Goal: Complete application form

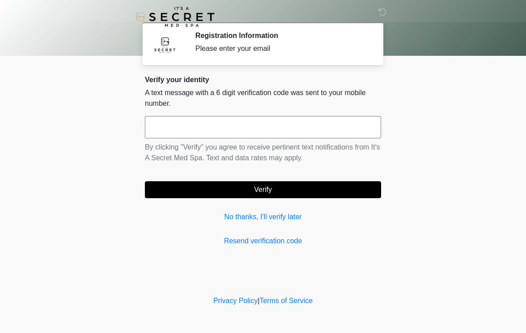
click at [312, 113] on div "Verify your identity A text message with a 6 digit verification code was sent t…" at bounding box center [263, 160] width 236 height 171
click at [348, 131] on input "text" at bounding box center [263, 127] width 236 height 22
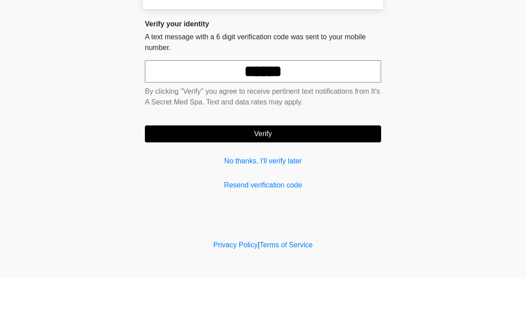
type input "******"
click at [360, 181] on button "Verify" at bounding box center [263, 189] width 236 height 17
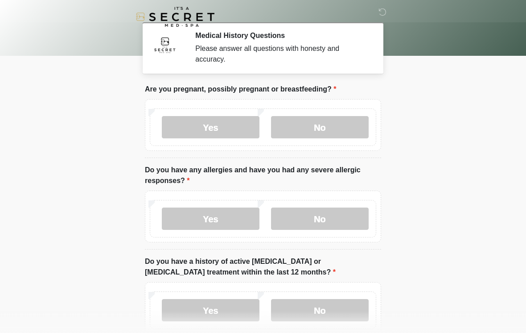
click at [340, 129] on label "No" at bounding box center [320, 127] width 98 height 22
click at [358, 215] on label "No" at bounding box center [320, 218] width 98 height 22
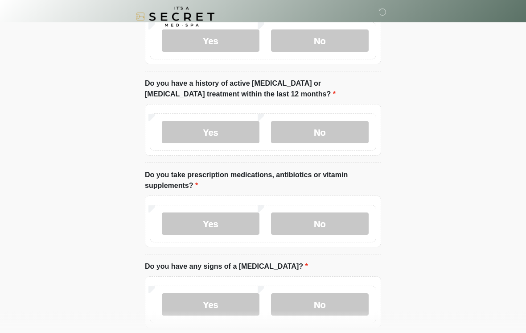
click at [358, 127] on label "No" at bounding box center [320, 132] width 98 height 22
click at [240, 222] on label "Yes" at bounding box center [211, 223] width 98 height 22
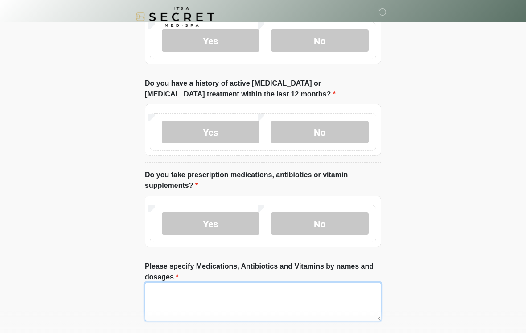
click at [234, 299] on textarea "Please specify Medications, Antibiotics and Vitamins by names and dosages" at bounding box center [263, 301] width 236 height 38
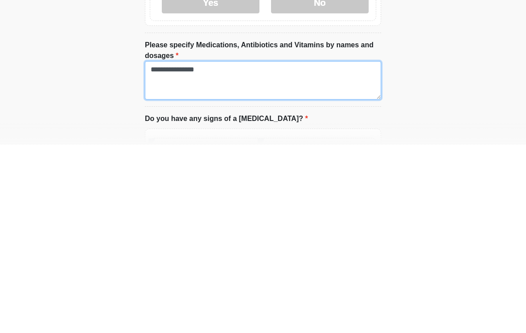
click at [179, 249] on textarea "**********" at bounding box center [263, 268] width 236 height 38
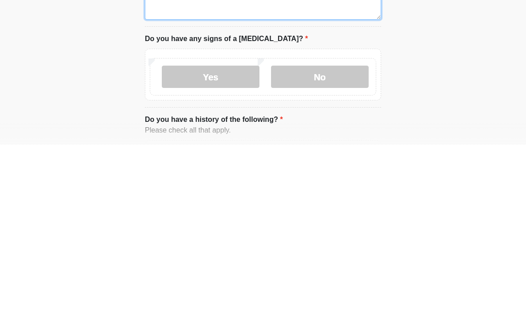
type textarea "**********"
click at [345, 254] on label "No" at bounding box center [320, 265] width 98 height 22
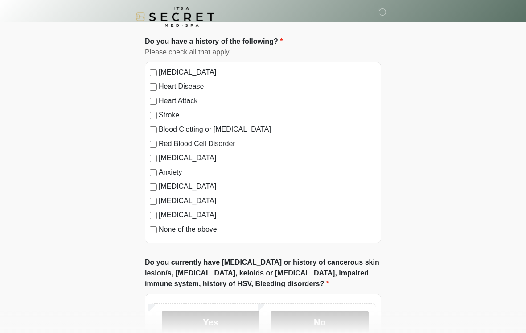
scroll to position [556, 0]
click at [214, 226] on label "None of the above" at bounding box center [268, 229] width 218 height 11
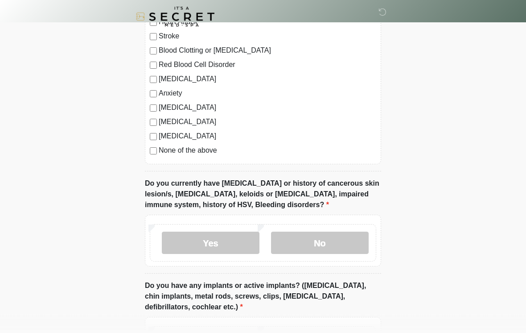
scroll to position [636, 0]
click at [339, 241] on label "No" at bounding box center [320, 242] width 98 height 22
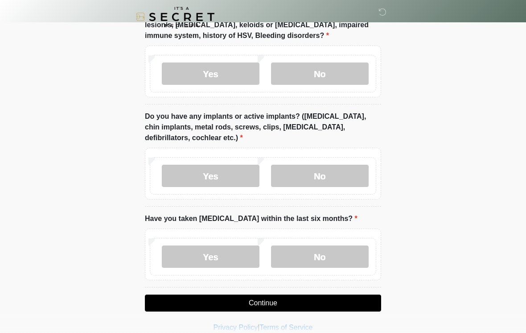
scroll to position [815, 0]
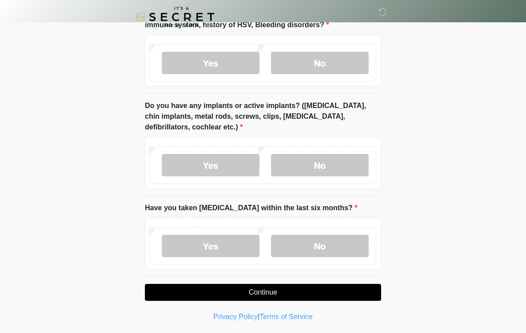
click at [327, 163] on label "No" at bounding box center [320, 165] width 98 height 22
click at [359, 239] on label "No" at bounding box center [320, 246] width 98 height 22
click at [302, 288] on button "Continue" at bounding box center [263, 292] width 236 height 17
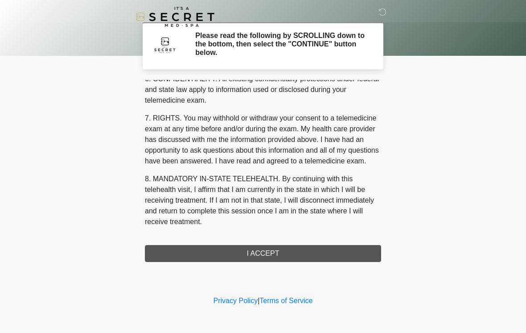
scroll to position [363, 0]
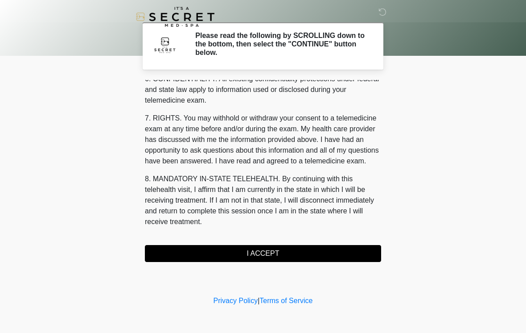
click at [320, 252] on button "I ACCEPT" at bounding box center [263, 253] width 236 height 17
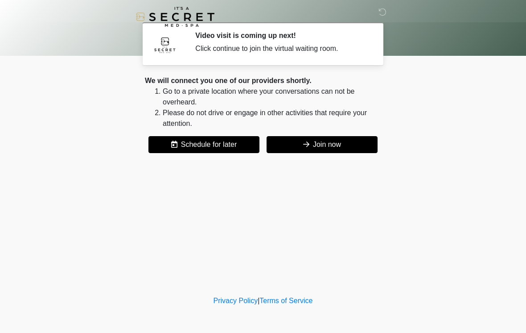
click at [348, 141] on button "Join now" at bounding box center [322, 144] width 111 height 17
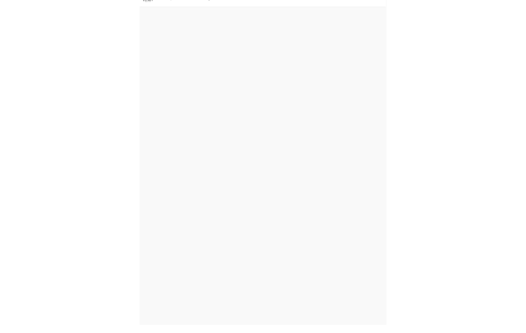
scroll to position [3, 0]
